Goal: Task Accomplishment & Management: Use online tool/utility

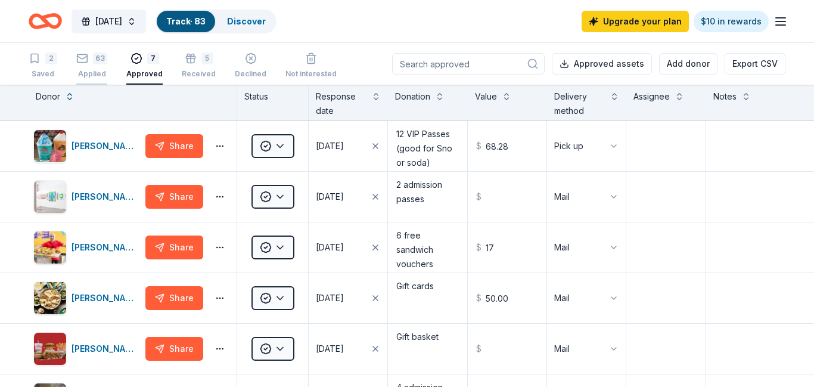
click at [88, 60] on icon "button" at bounding box center [82, 58] width 12 height 12
click at [94, 67] on div "63 Applied" at bounding box center [91, 65] width 31 height 26
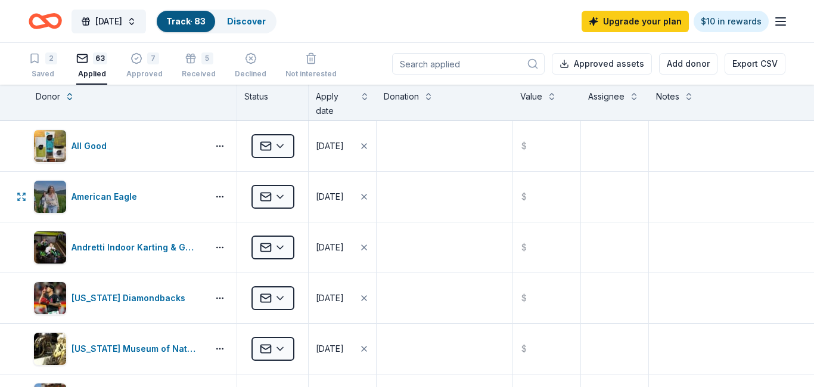
click at [280, 194] on html "[DATE] Track · 83 Discover Upgrade your plan $10 in rewards 2 Saved 63 Applied …" at bounding box center [407, 193] width 814 height 387
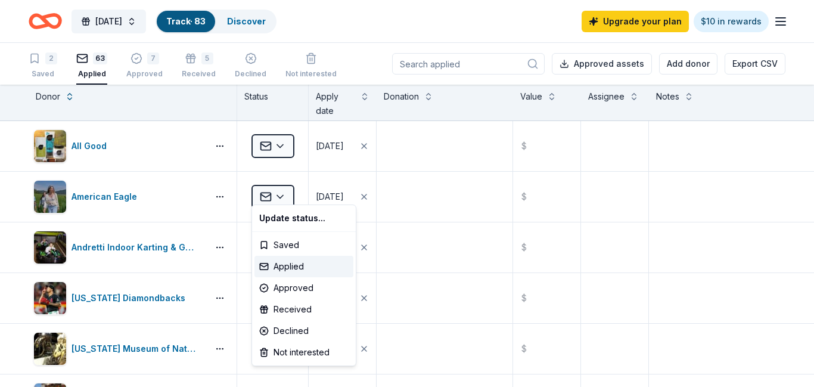
scroll to position [310, 0]
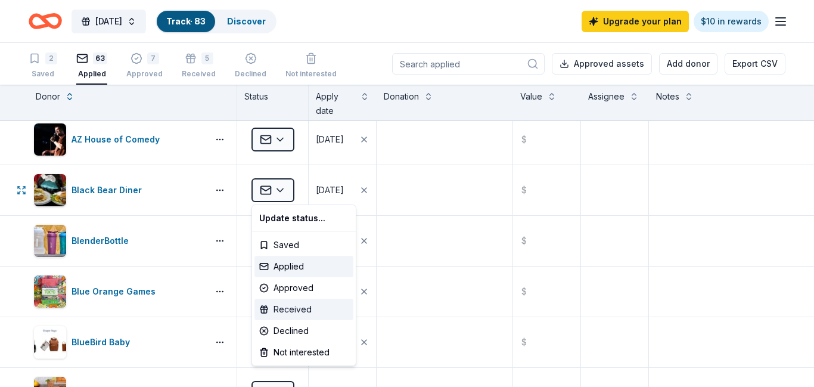
click at [292, 316] on div "Received" at bounding box center [303, 308] width 99 height 21
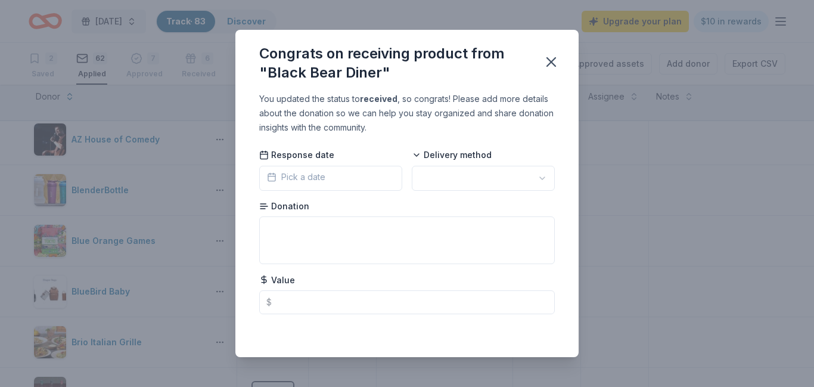
click at [475, 180] on html "[DATE] Track · 83 Discover Upgrade your plan $10 in rewards 2 Saved 62 Applied …" at bounding box center [407, 193] width 814 height 387
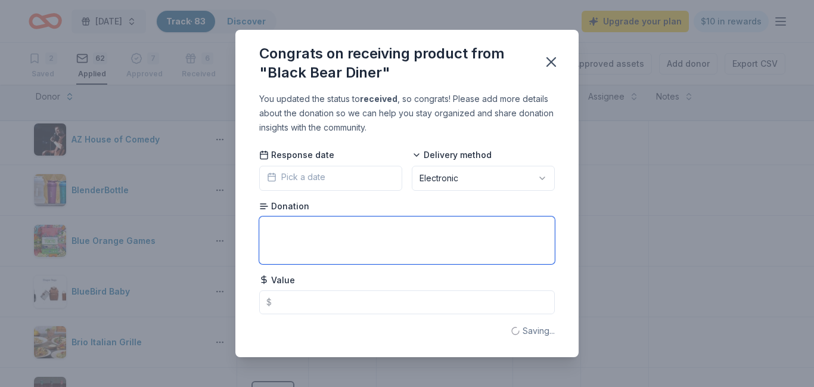
click at [350, 238] on textarea at bounding box center [406, 240] width 295 height 48
type textarea "Meal for two (2 entrees/2 non-alc beverages."
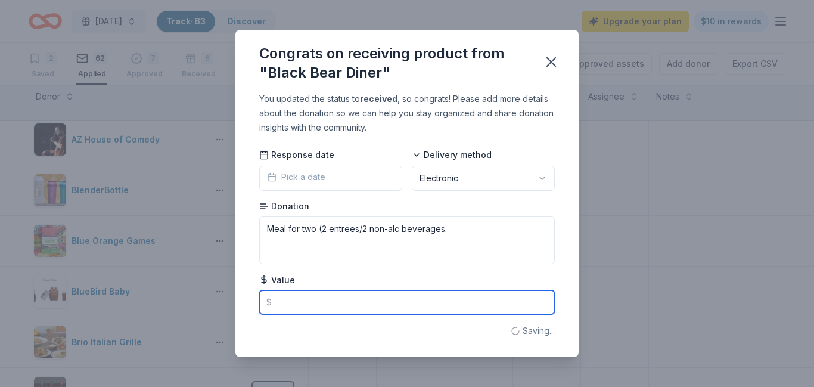
click at [353, 305] on input "text" at bounding box center [406, 302] width 295 height 24
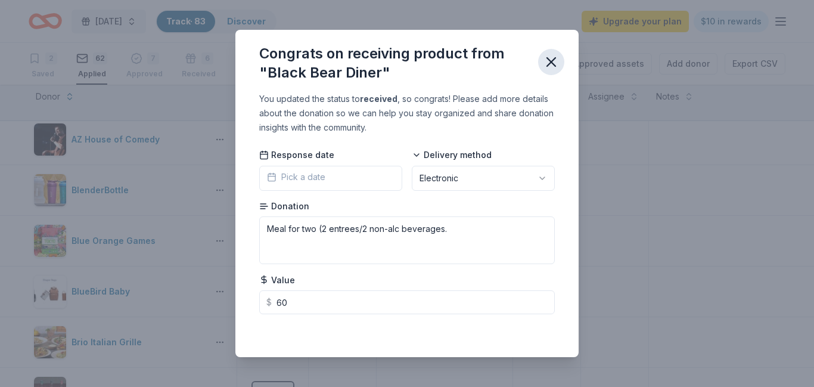
type input "60.00"
click at [551, 64] on icon "button" at bounding box center [551, 62] width 17 height 17
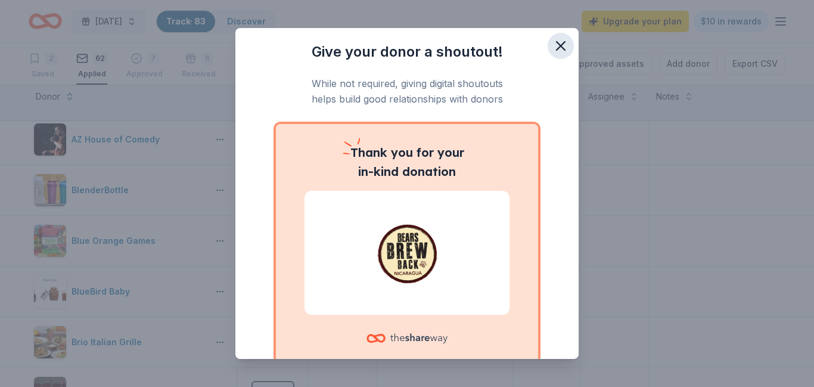
click at [563, 48] on icon "button" at bounding box center [560, 46] width 8 height 8
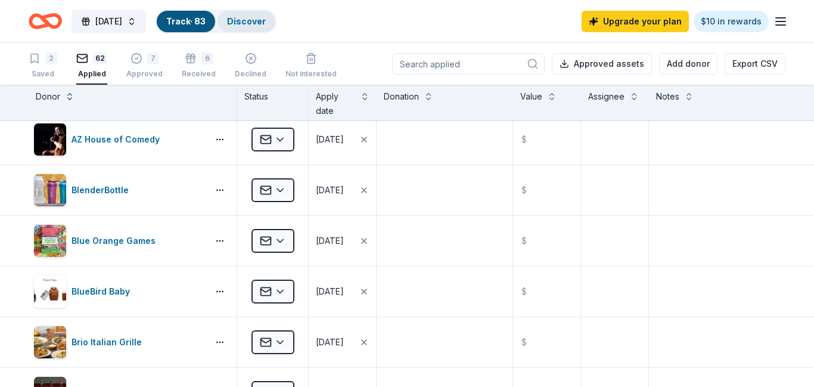
click at [266, 25] on link "Discover" at bounding box center [246, 21] width 39 height 10
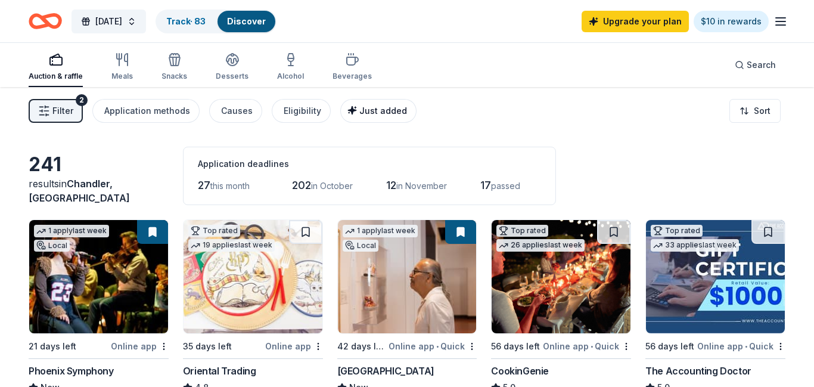
click at [368, 114] on span "Just added" at bounding box center [383, 110] width 48 height 10
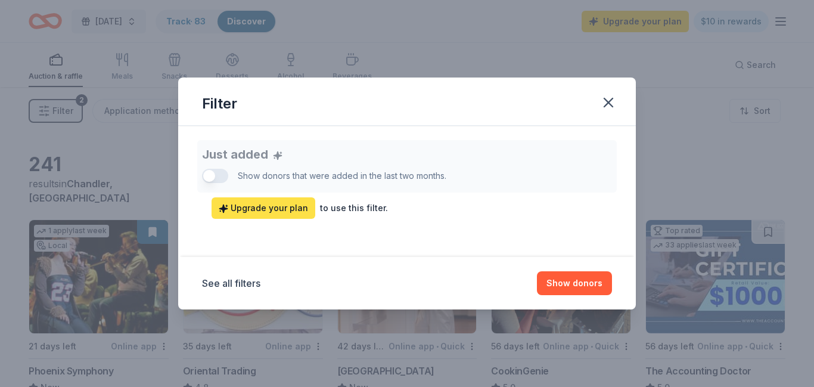
click at [280, 209] on span "Upgrade your plan" at bounding box center [263, 208] width 89 height 14
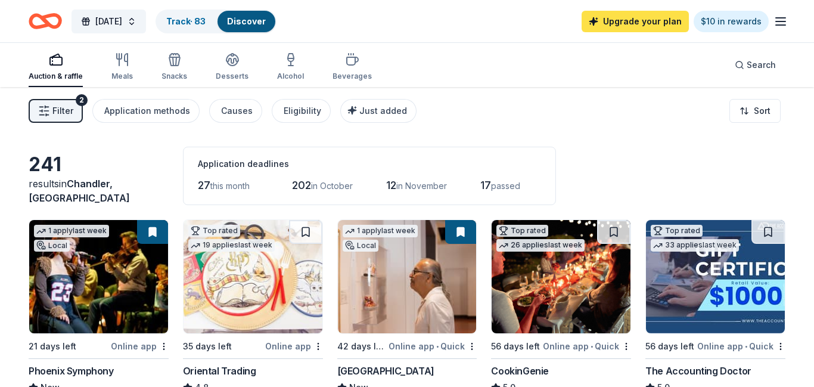
click at [628, 25] on link "Upgrade your plan" at bounding box center [634, 21] width 107 height 21
